Goal: Obtain resource: Download file/media

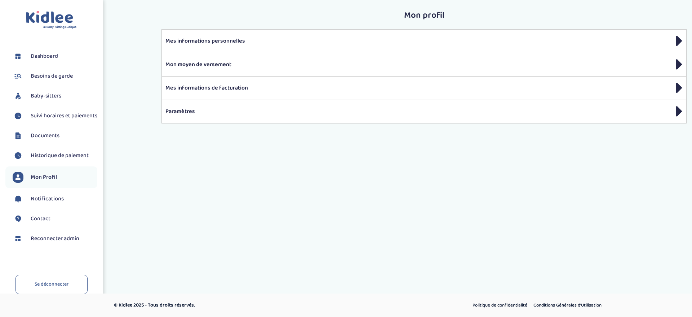
click at [63, 139] on link "Documents" at bounding box center [55, 135] width 85 height 11
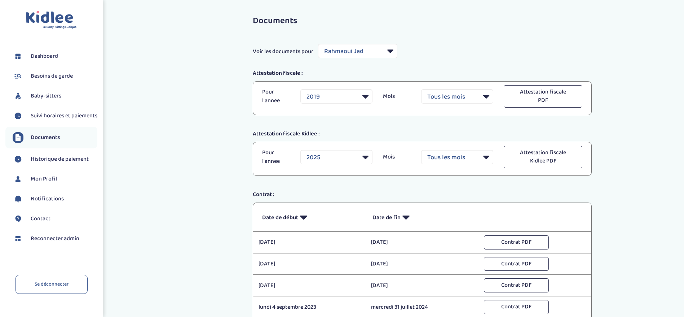
select select "5162"
select select "2019"
click at [367, 52] on select "Filtrer par Baby-sitter [PERSON_NAME] Schaaps [PERSON_NAME] [PERSON_NAME] [PERS…" at bounding box center [357, 51] width 79 height 14
select select "33555"
click at [318, 44] on select "Filtrer par Baby-sitter [PERSON_NAME] Schaaps [PERSON_NAME] [PERSON_NAME] [PERS…" at bounding box center [357, 51] width 79 height 14
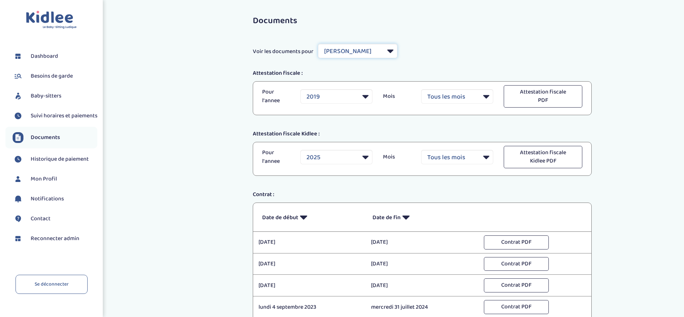
select select
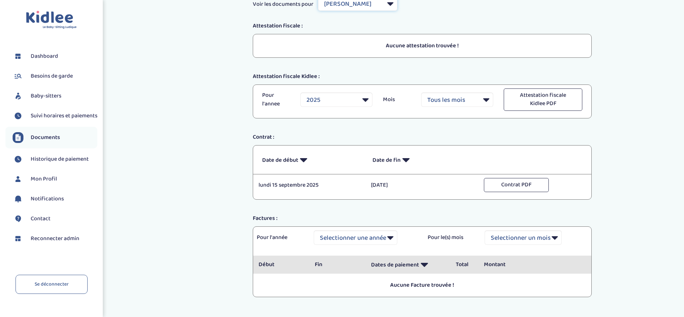
scroll to position [89, 0]
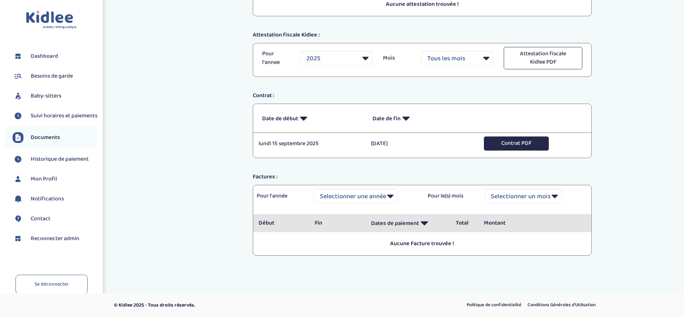
click at [538, 148] on button "Contrat PDF" at bounding box center [516, 143] width 65 height 14
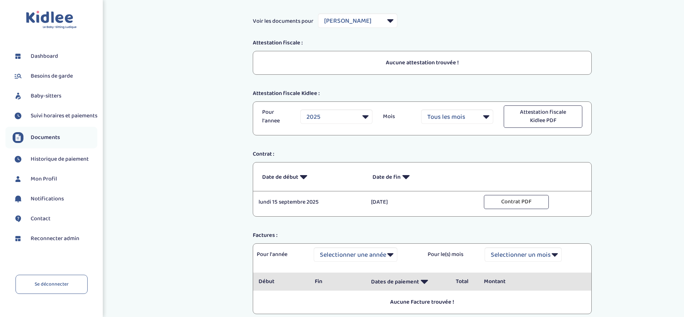
scroll to position [54, 0]
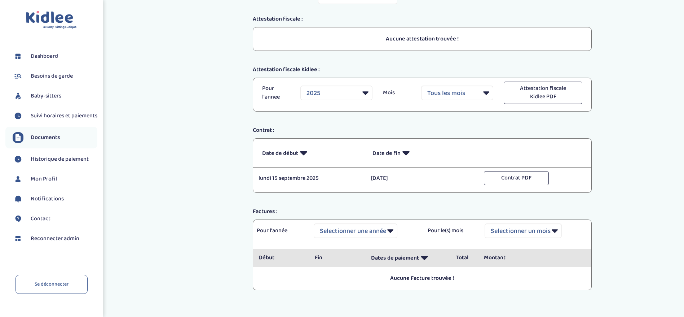
click at [50, 120] on span "Suivi horaires et paiements" at bounding box center [64, 115] width 67 height 9
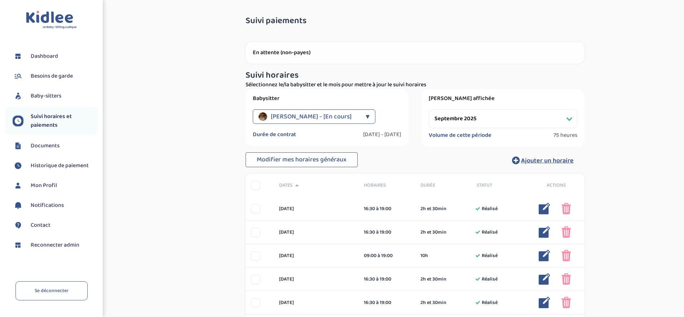
click at [325, 113] on span "Mohan Benjamin - [En cours]" at bounding box center [311, 116] width 81 height 14
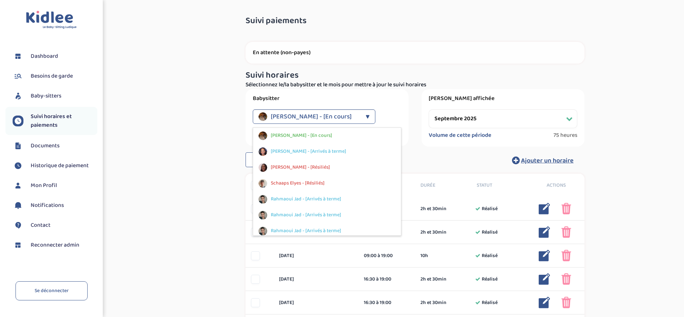
click at [422, 79] on h3 "Suivi horaires" at bounding box center [415, 75] width 339 height 9
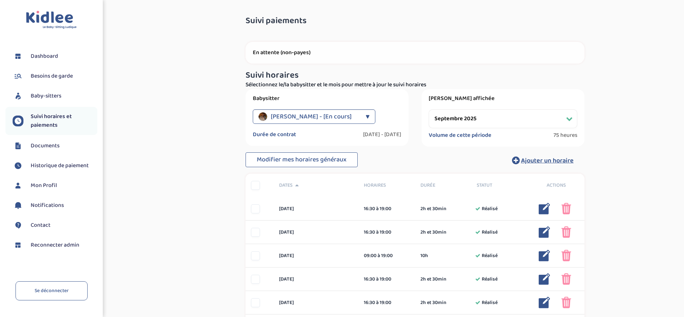
click at [496, 116] on select "Filtrer par mois septembre 2025 octobre 2025 novembre 2025 décembre 2025 janvie…" at bounding box center [503, 118] width 149 height 19
select select "octobre 2025"
click at [429, 109] on select "Filtrer par mois septembre 2025 octobre 2025 novembre 2025 décembre 2025 janvie…" at bounding box center [503, 118] width 149 height 19
click at [49, 244] on span "Reconnecter admin" at bounding box center [55, 245] width 49 height 9
